Goal: Transaction & Acquisition: Purchase product/service

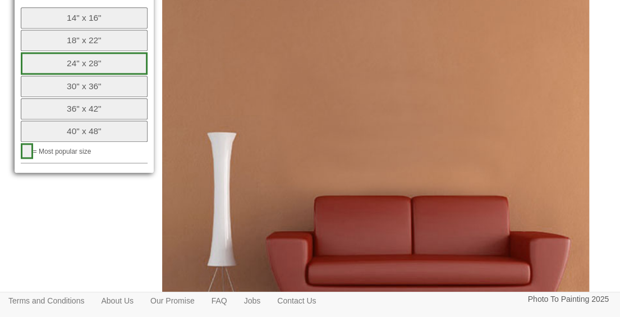
scroll to position [449, 0]
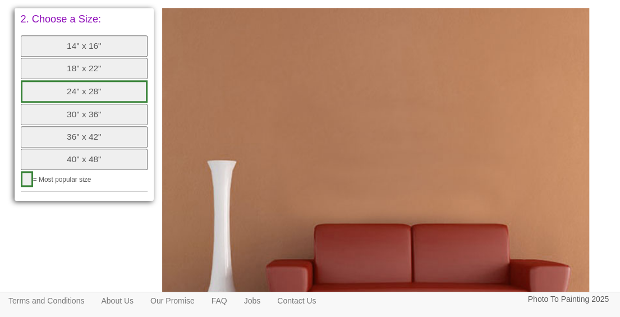
click at [58, 57] on button "14" x 16"" at bounding box center [84, 45] width 127 height 21
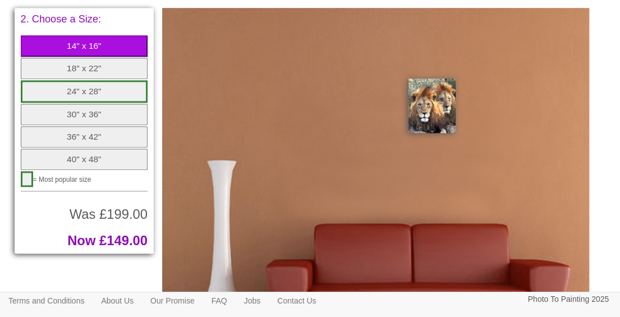
click at [70, 79] on button "18" x 22"" at bounding box center [84, 68] width 127 height 21
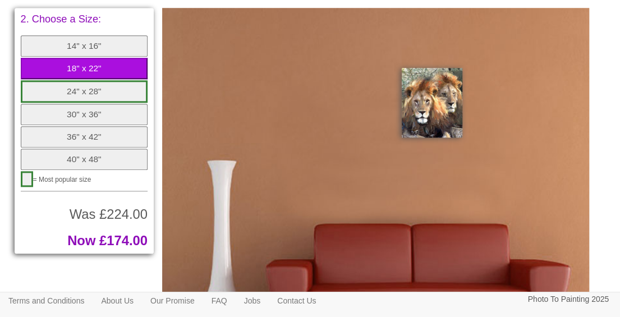
click at [65, 103] on button "24" x 28"" at bounding box center [84, 91] width 127 height 22
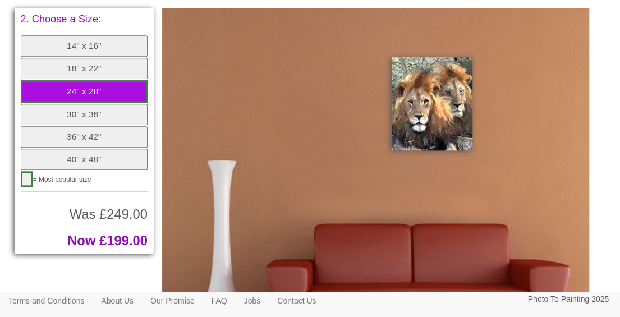
click at [113, 79] on button "18" x 22"" at bounding box center [84, 68] width 127 height 21
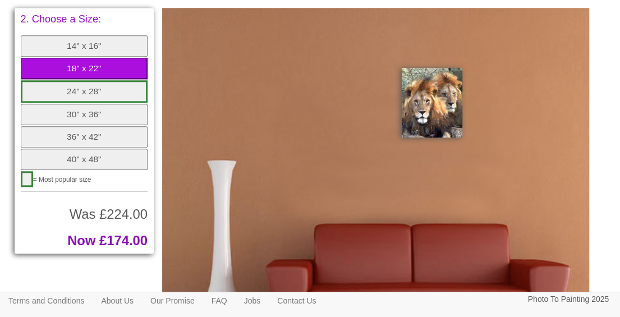
click at [80, 103] on button "24" x 28"" at bounding box center [84, 91] width 127 height 22
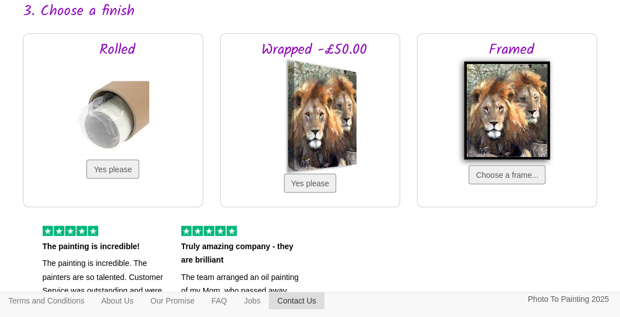
scroll to position [898, 0]
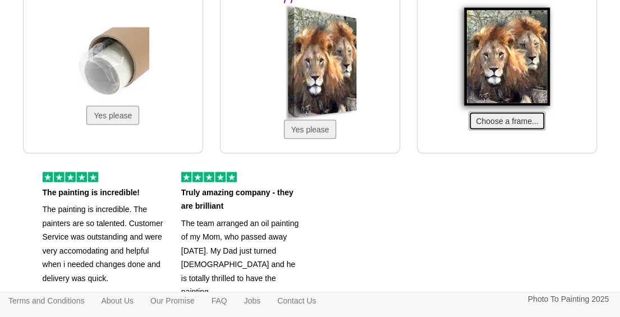
click at [520, 130] on button "Choose a frame..." at bounding box center [507, 120] width 77 height 19
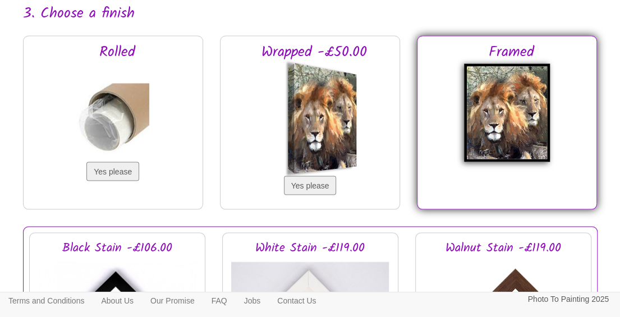
scroll to position [954, 0]
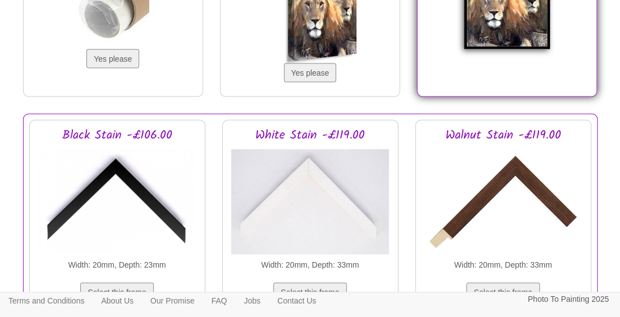
click at [492, 216] on img at bounding box center [503, 202] width 158 height 112
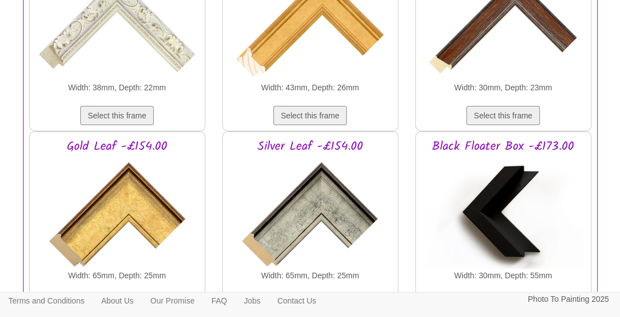
scroll to position [1572, 0]
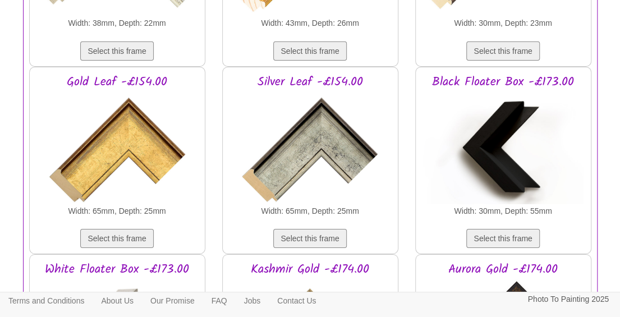
click at [284, 168] on img at bounding box center [310, 148] width 158 height 112
click at [282, 248] on button "Select this frame" at bounding box center [309, 238] width 73 height 19
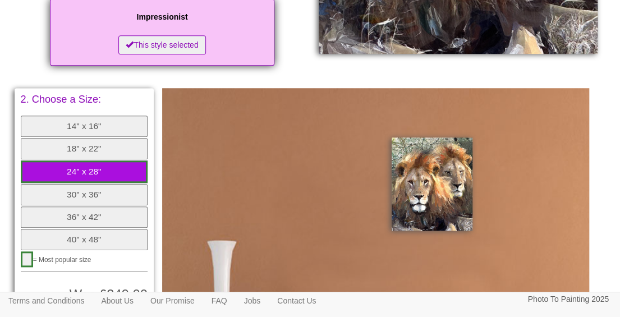
scroll to position [386, 0]
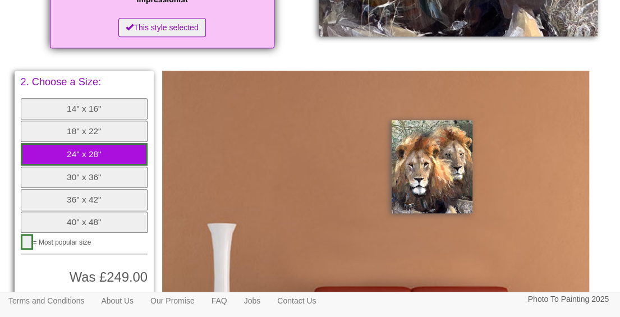
click at [89, 142] on button "18" x 22"" at bounding box center [84, 131] width 127 height 21
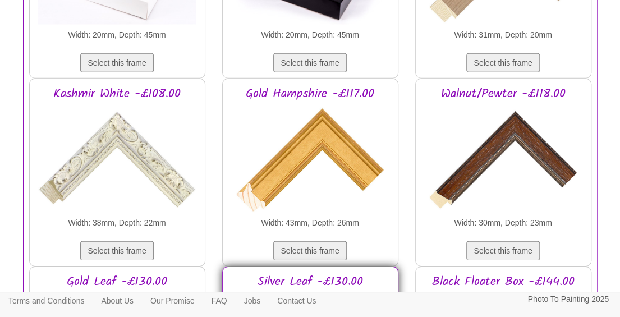
scroll to position [1397, 0]
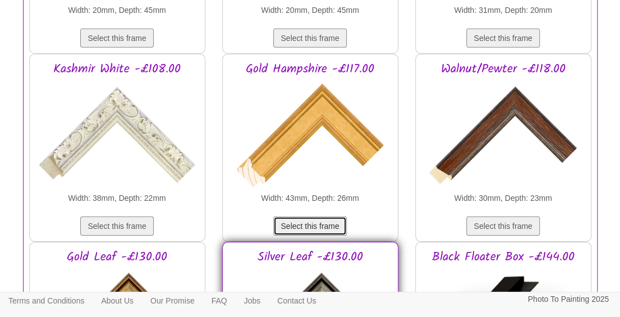
click at [301, 236] on button "Select this frame" at bounding box center [309, 226] width 73 height 19
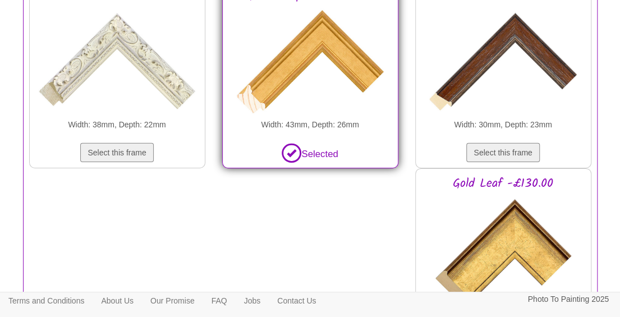
scroll to position [1453, 0]
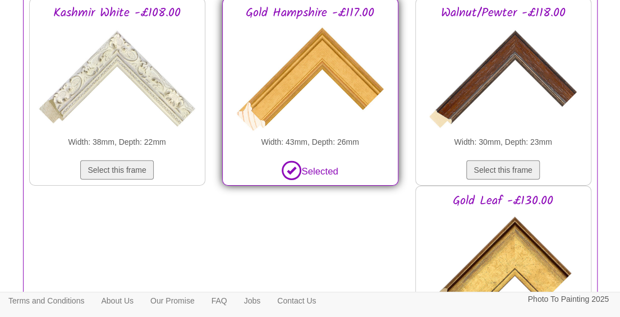
click at [350, 106] on img at bounding box center [310, 79] width 158 height 112
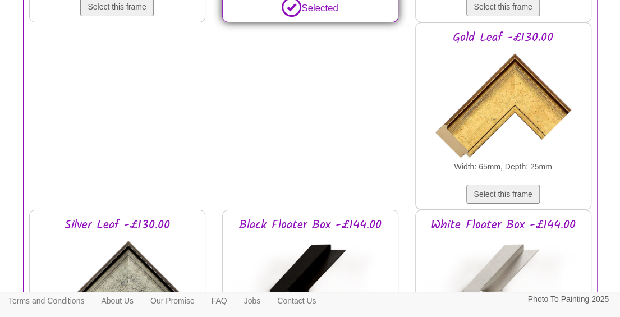
scroll to position [1621, 0]
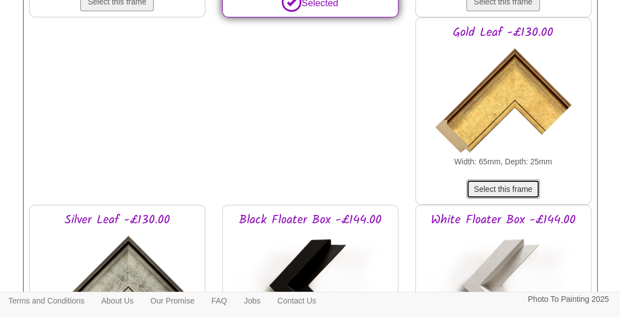
click at [511, 199] on button "Select this frame" at bounding box center [503, 189] width 73 height 19
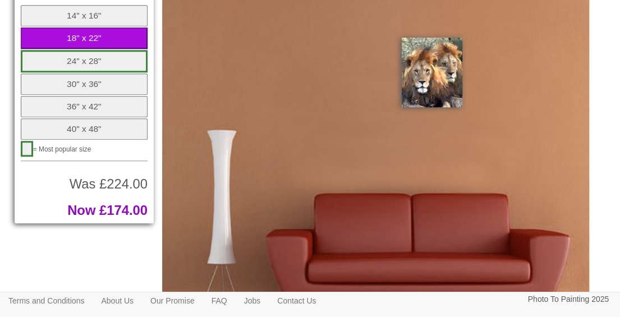
scroll to position [423, 0]
